Goal: Check status

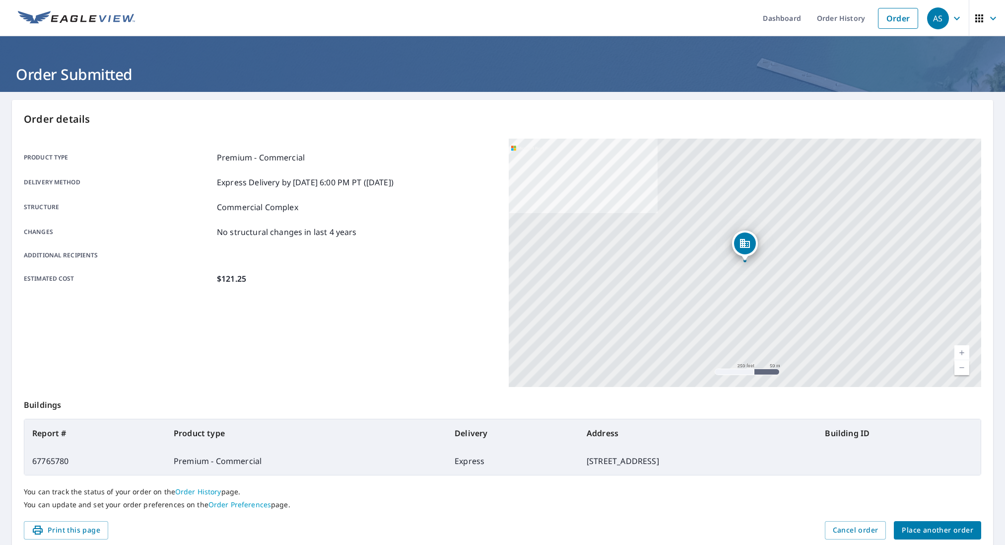
scroll to position [7, 0]
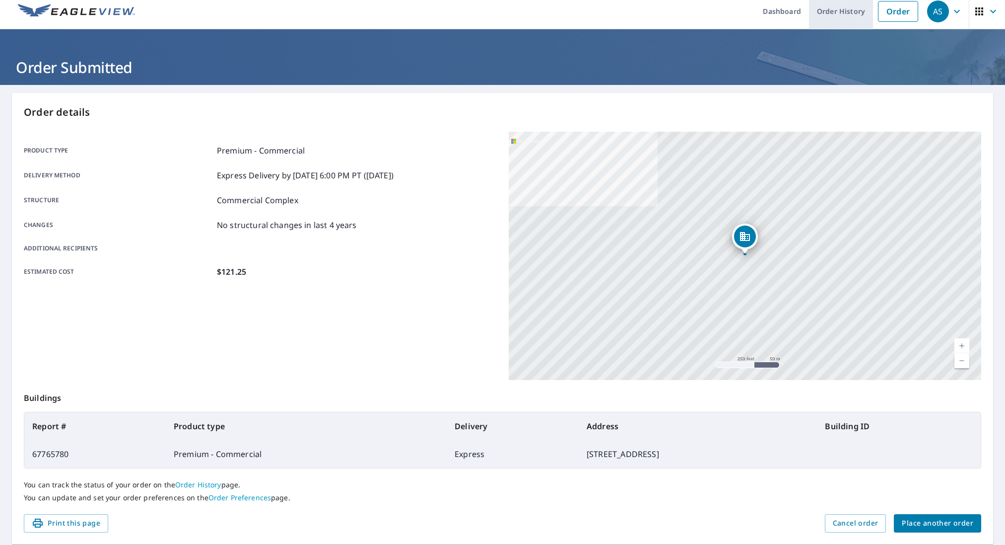
click at [843, 11] on link "Order History" at bounding box center [841, 11] width 64 height 36
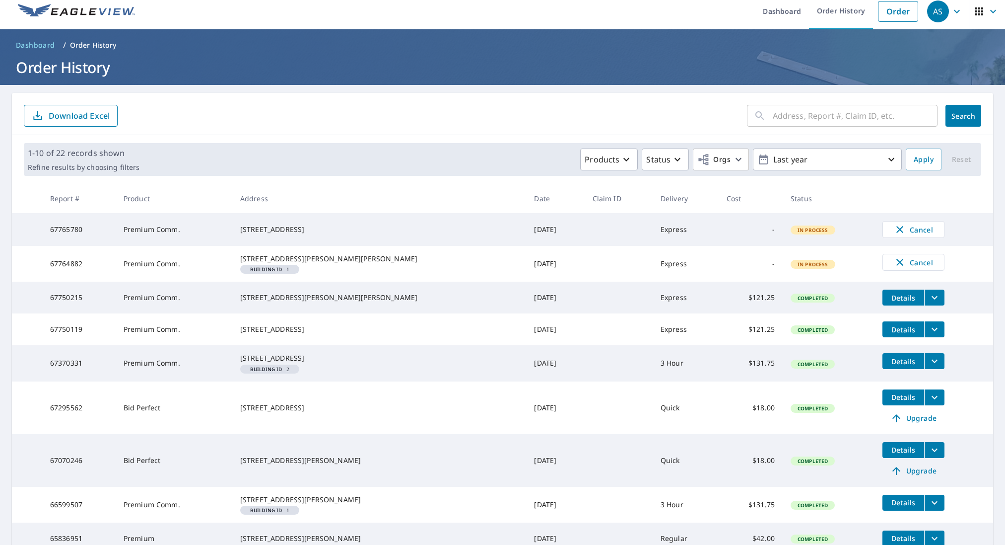
click at [929, 303] on icon "filesDropdownBtn-67750215" at bounding box center [935, 297] width 12 height 12
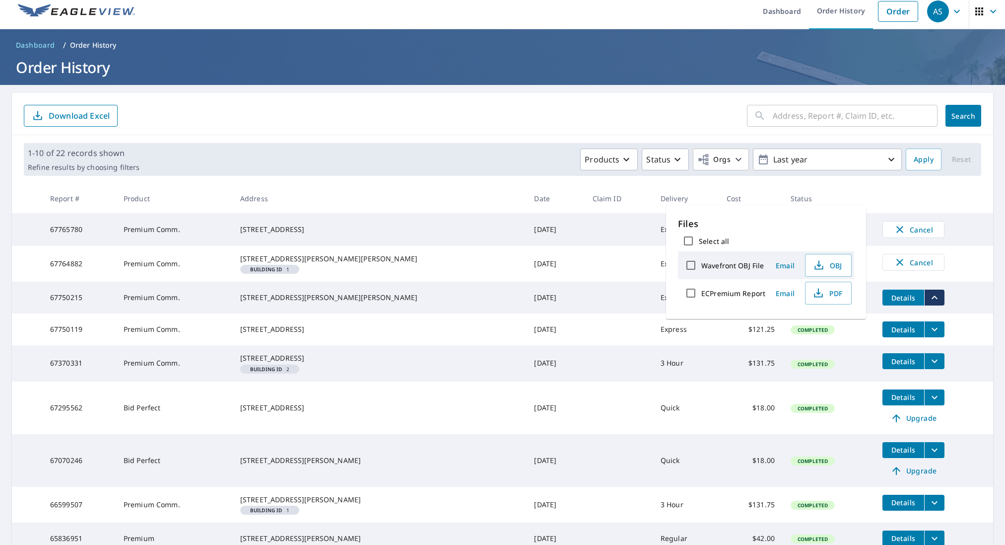
click at [534, 281] on td "[DATE]" at bounding box center [555, 264] width 58 height 36
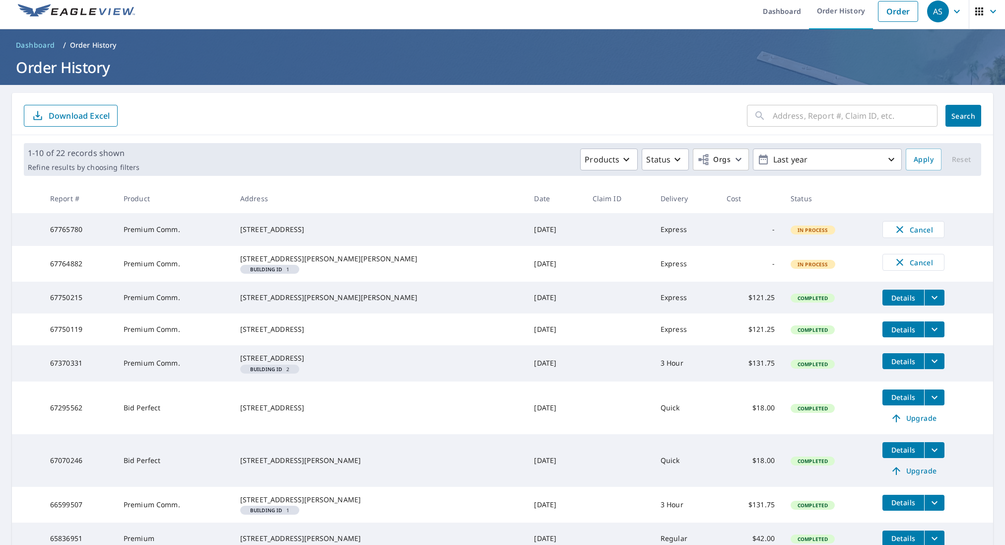
click at [932, 299] on icon "filesDropdownBtn-67750215" at bounding box center [935, 297] width 6 height 3
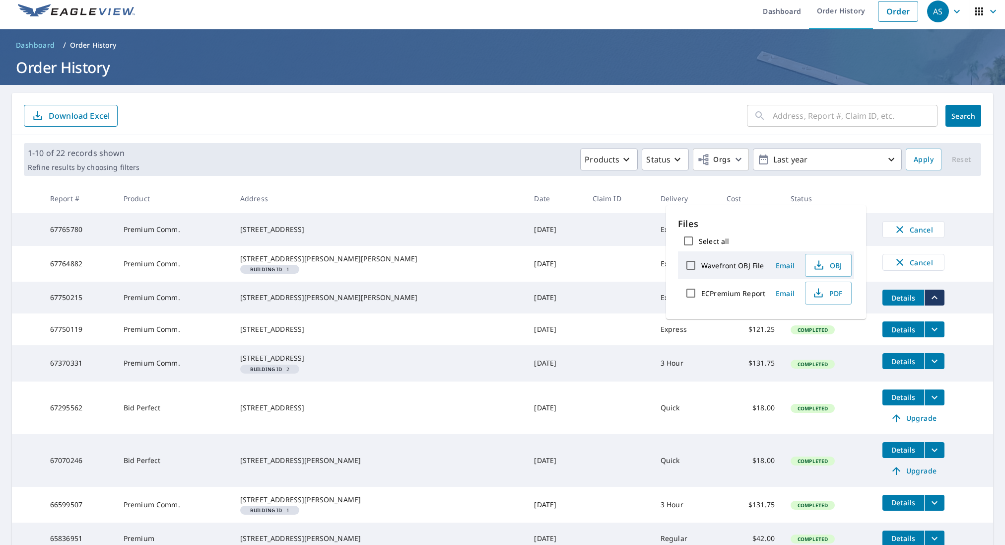
drag, startPoint x: 578, startPoint y: 278, endPoint x: 640, endPoint y: 308, distance: 68.8
click at [585, 278] on td at bounding box center [619, 264] width 68 height 36
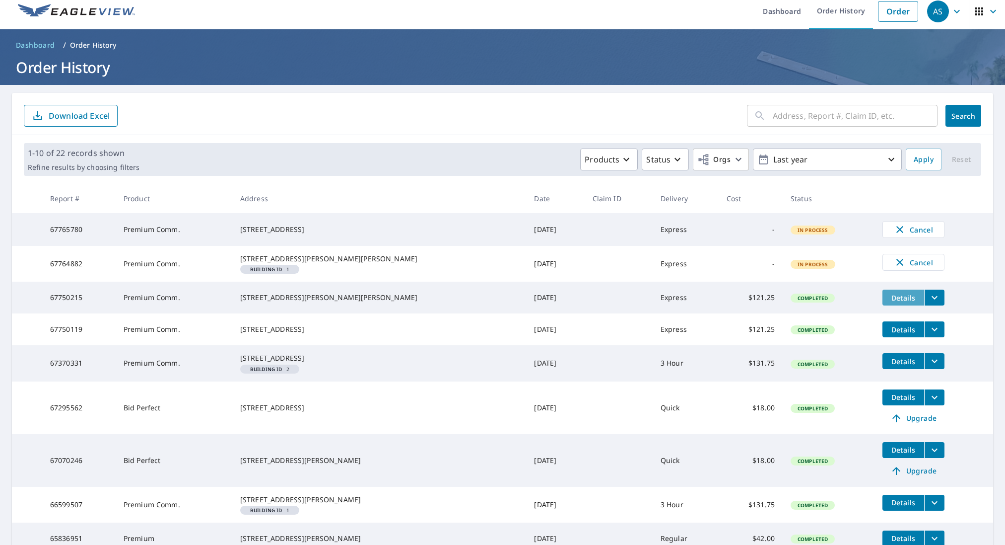
click at [889, 302] on span "Details" at bounding box center [904, 297] width 30 height 9
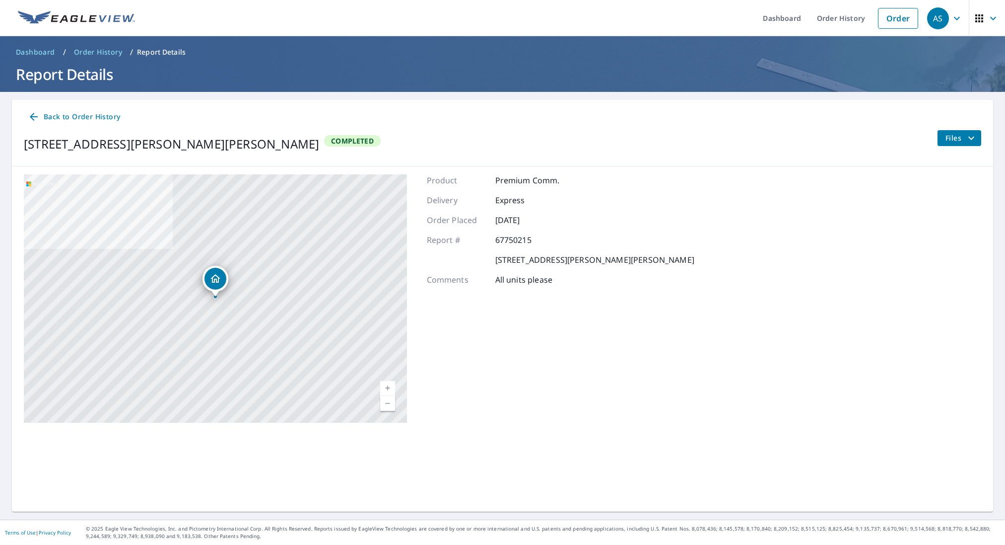
click at [973, 139] on icon "filesDropdownBtn-67750215" at bounding box center [971, 138] width 12 height 12
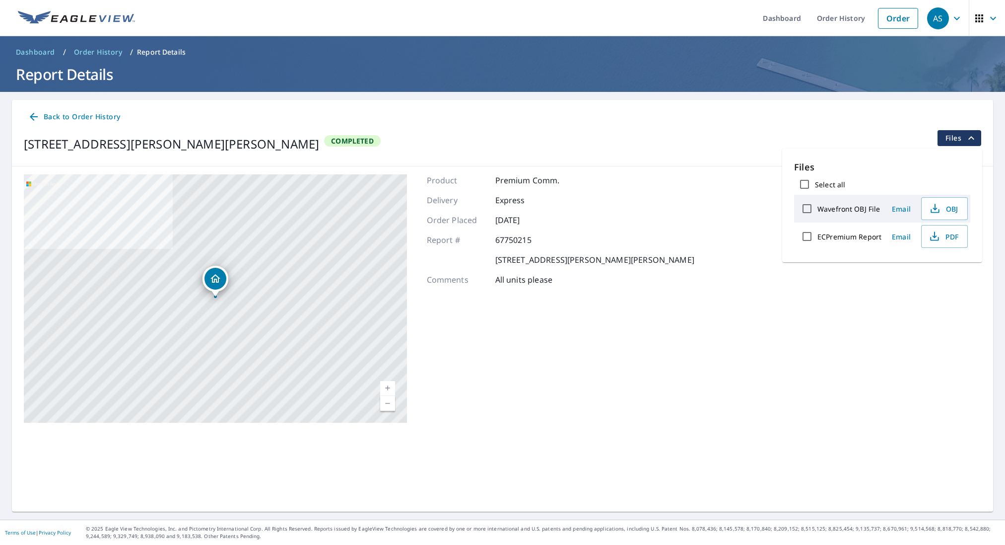
click at [744, 198] on div "[STREET_ADDRESS][PERSON_NAME][PERSON_NAME] Aerial Road A standard road map Aeri…" at bounding box center [502, 298] width 981 height 264
